Goal: Information Seeking & Learning: Compare options

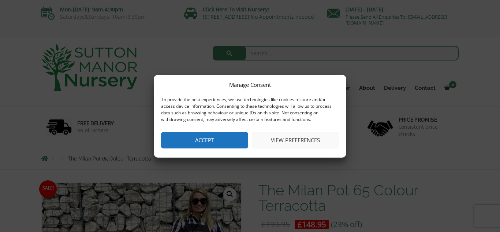
click at [218, 139] on button "Accept" at bounding box center [204, 140] width 87 height 16
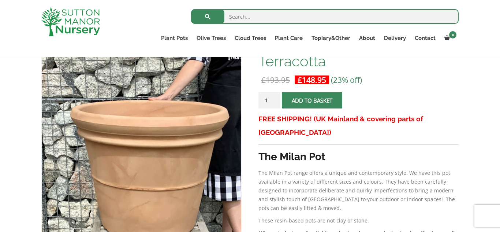
scroll to position [132, 0]
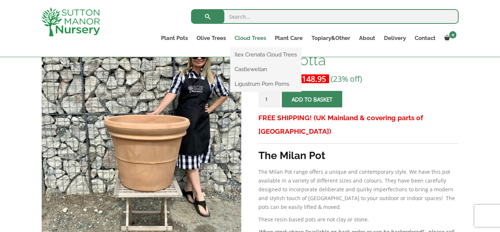
click at [256, 38] on link "Cloud Trees" at bounding box center [250, 38] width 40 height 10
click at [259, 56] on link "Ilex Crenata Cloud Trees" at bounding box center [265, 54] width 71 height 11
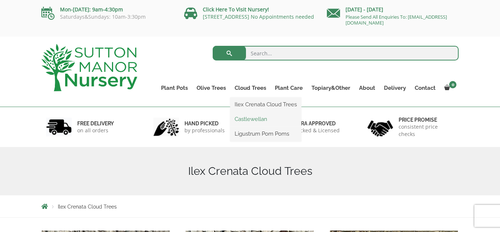
click at [243, 119] on link "Castlewellan" at bounding box center [265, 118] width 71 height 11
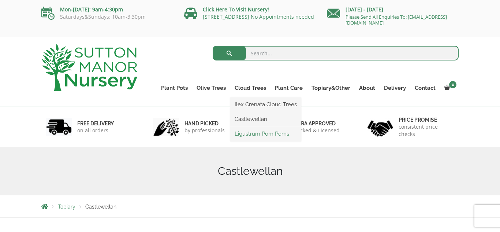
click at [243, 135] on link "Ligustrum Pom Poms" at bounding box center [265, 133] width 71 height 11
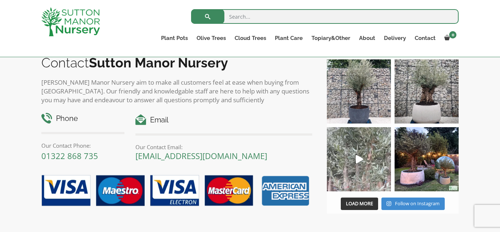
scroll to position [371, 0]
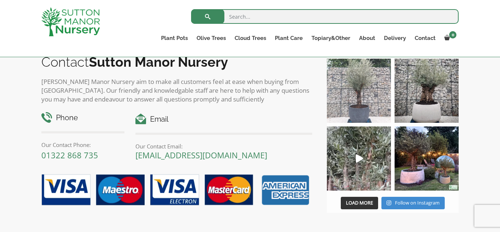
click at [356, 84] on img at bounding box center [359, 91] width 64 height 64
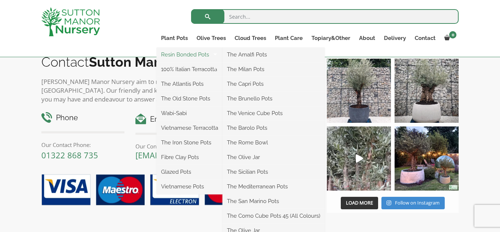
click at [188, 53] on link "Resin Bonded Pots" at bounding box center [190, 54] width 66 height 11
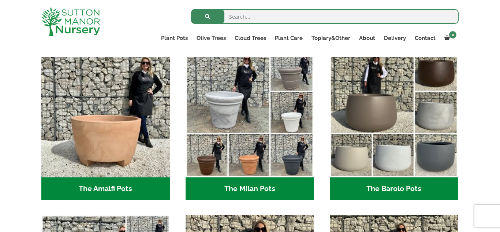
scroll to position [211, 0]
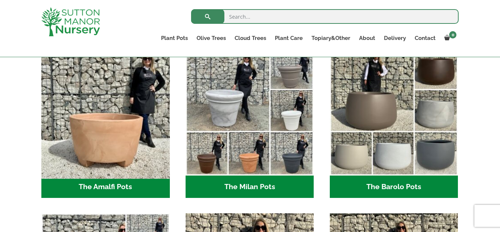
click at [102, 132] on img "Visit product category The Amalfi Pots" at bounding box center [105, 111] width 135 height 135
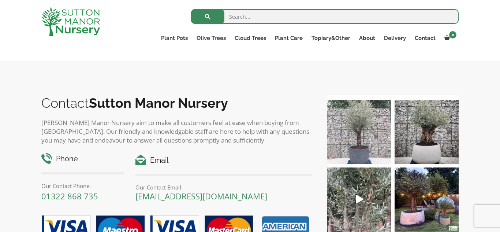
scroll to position [416, 0]
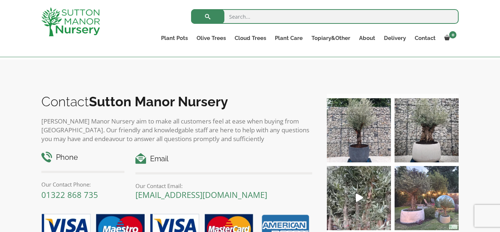
click at [408, 206] on img at bounding box center [426, 198] width 64 height 64
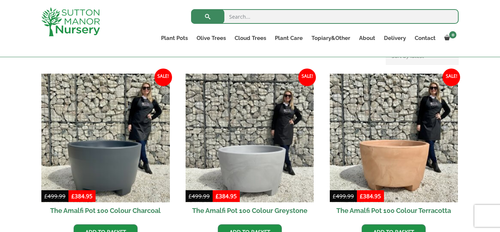
scroll to position [0, 0]
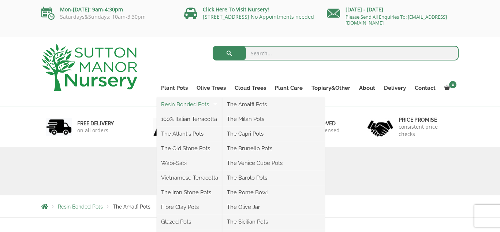
click at [178, 102] on link "Resin Bonded Pots" at bounding box center [190, 104] width 66 height 11
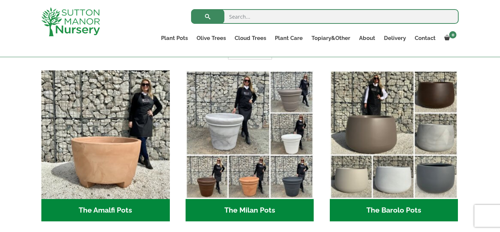
scroll to position [189, 0]
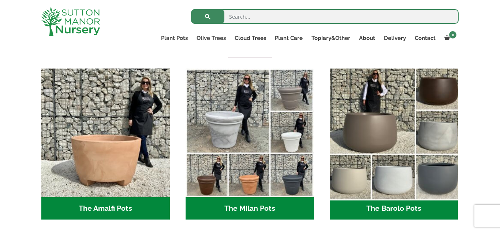
click at [375, 140] on img "Visit product category The Barolo Pots" at bounding box center [393, 132] width 135 height 135
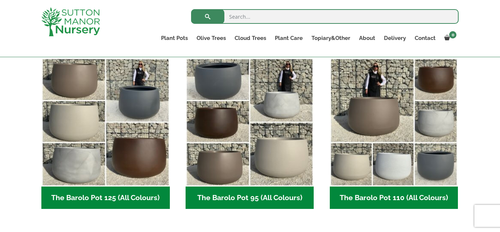
scroll to position [360, 0]
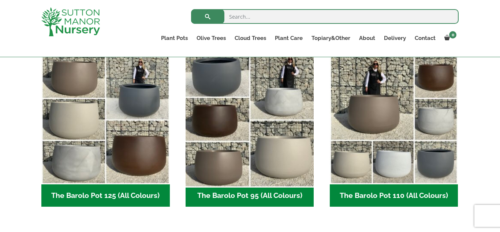
click at [206, 165] on img "Visit product category The Barolo Pot 95 (All Colours)" at bounding box center [249, 120] width 135 height 135
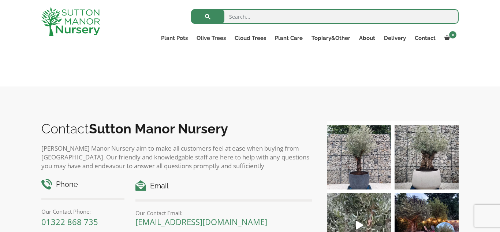
scroll to position [540, 0]
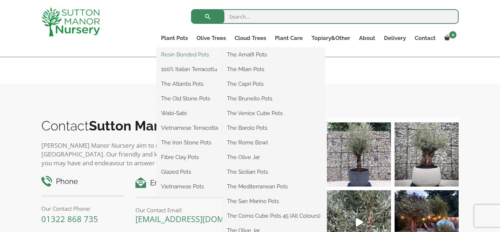
click at [186, 53] on link "Resin Bonded Pots" at bounding box center [190, 54] width 66 height 11
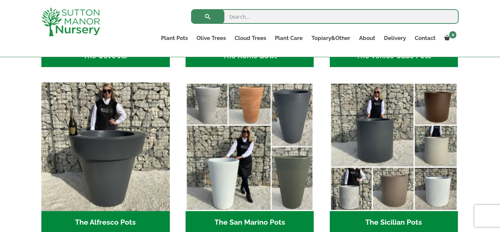
scroll to position [842, 0]
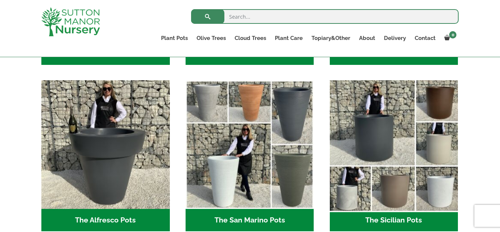
click at [383, 189] on img "Visit product category The Sicilian Pots" at bounding box center [393, 144] width 135 height 135
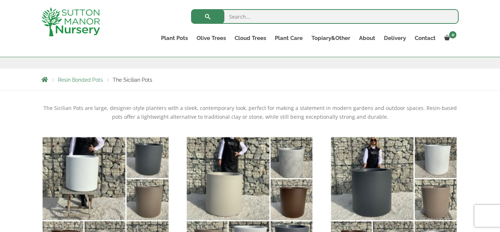
scroll to position [114, 0]
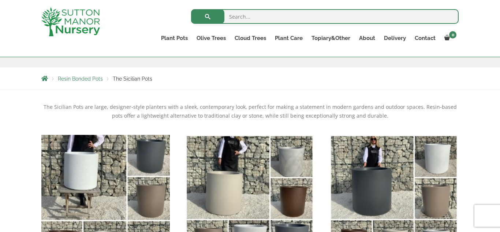
click at [144, 195] on img "Visit product category The Sicilian Pot 40 (All Colours)" at bounding box center [105, 198] width 135 height 135
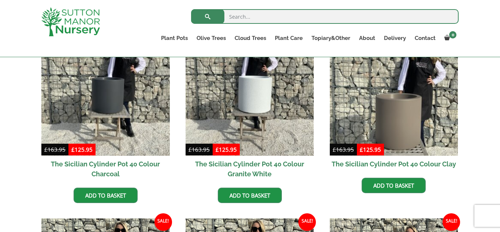
scroll to position [219, 0]
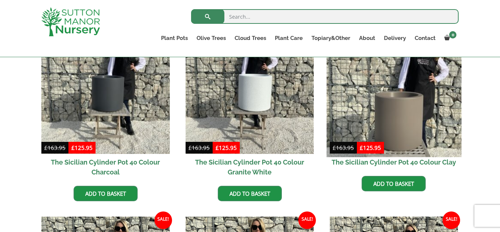
click at [396, 114] on img at bounding box center [393, 89] width 135 height 135
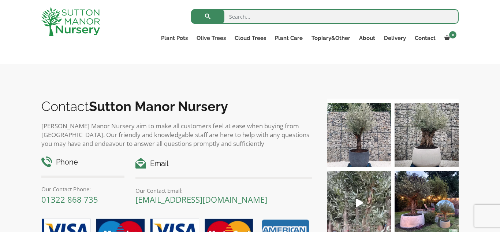
scroll to position [950, 0]
